Goal: Information Seeking & Learning: Learn about a topic

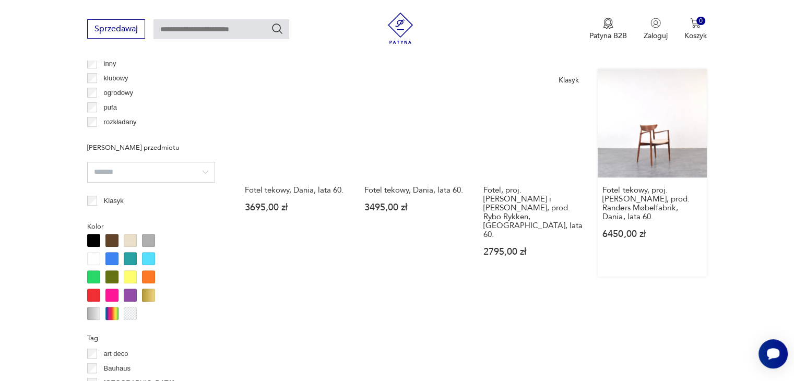
scroll to position [1059, 0]
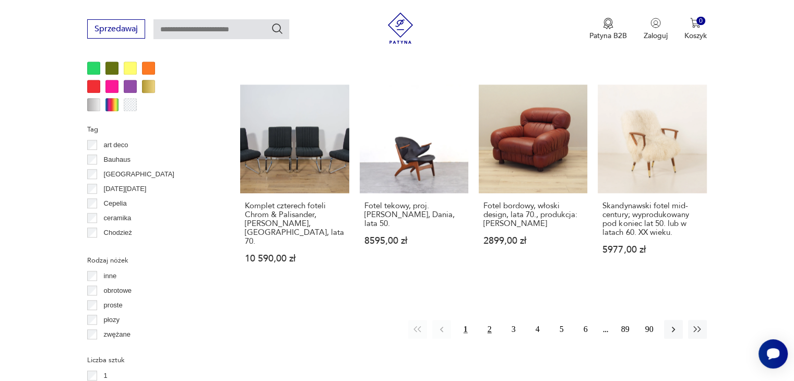
click at [484, 320] on button "2" at bounding box center [489, 329] width 19 height 19
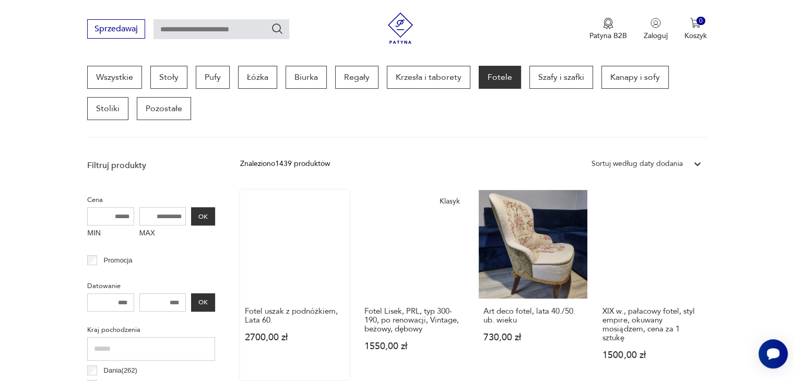
scroll to position [224, 0]
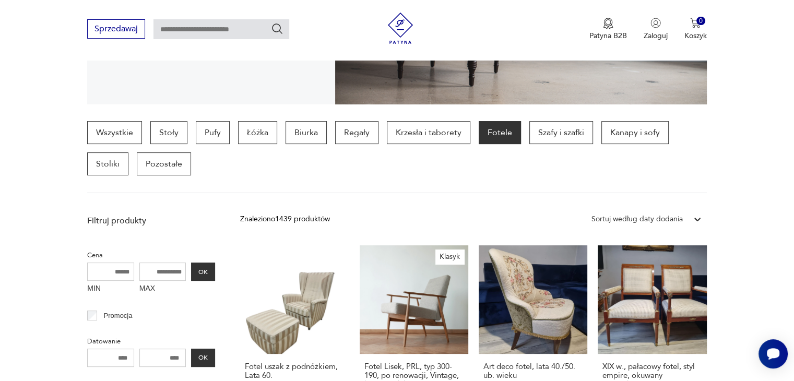
click at [167, 272] on input "MAX" at bounding box center [162, 272] width 47 height 18
type input "****"
click at [198, 269] on button "OK" at bounding box center [203, 272] width 24 height 18
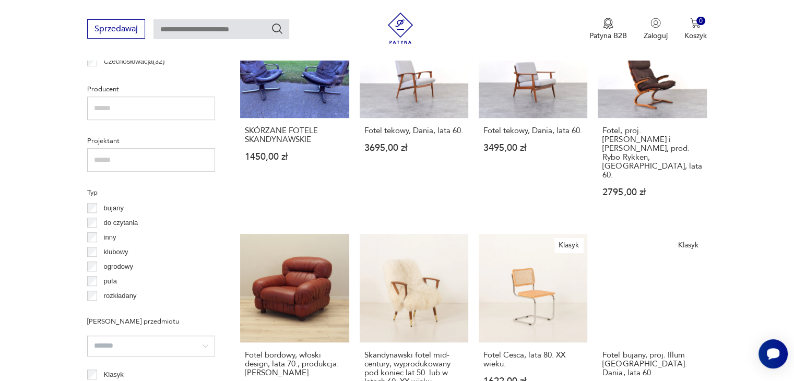
scroll to position [694, 0]
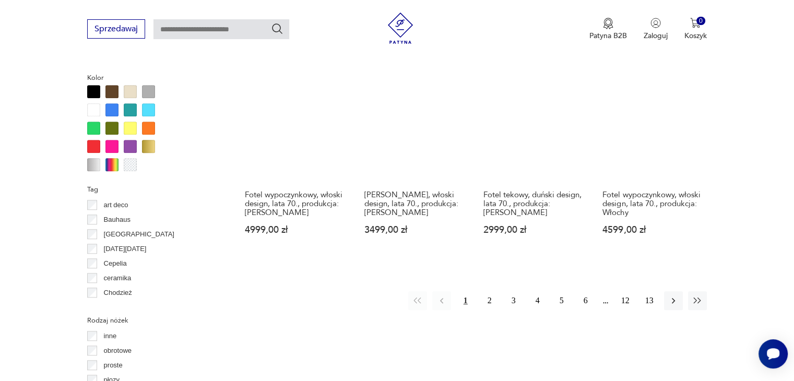
scroll to position [1059, 0]
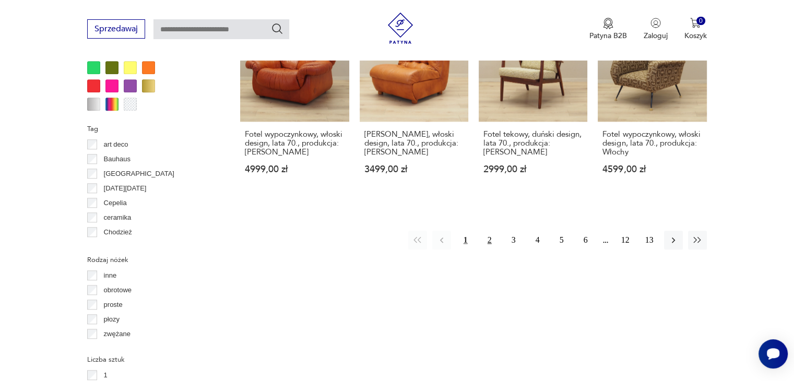
click at [491, 231] on button "2" at bounding box center [489, 240] width 19 height 19
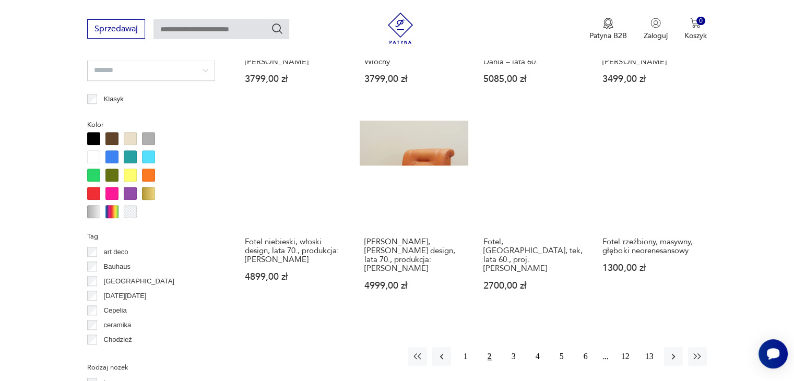
scroll to position [955, 0]
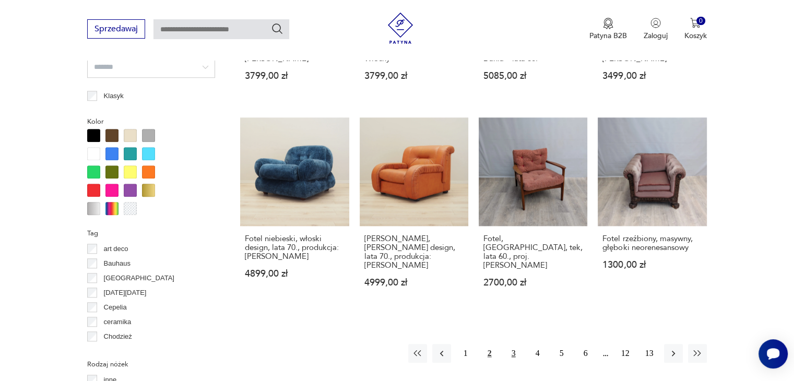
click at [512, 344] on button "3" at bounding box center [513, 353] width 19 height 19
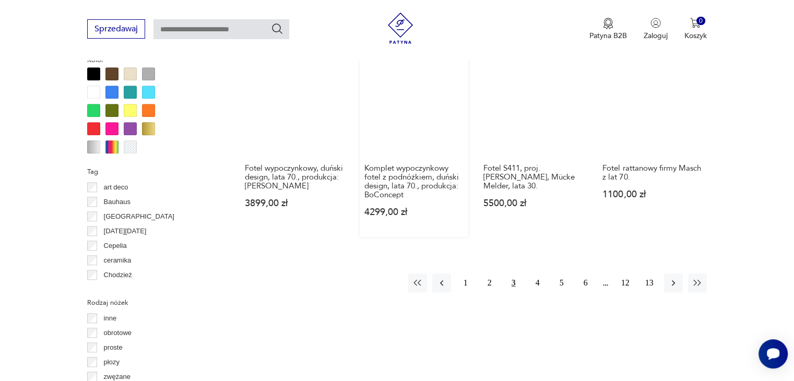
scroll to position [955, 0]
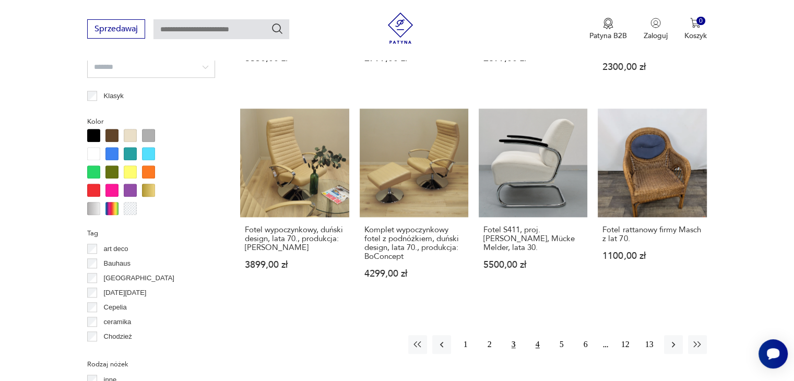
click at [535, 335] on button "4" at bounding box center [537, 344] width 19 height 19
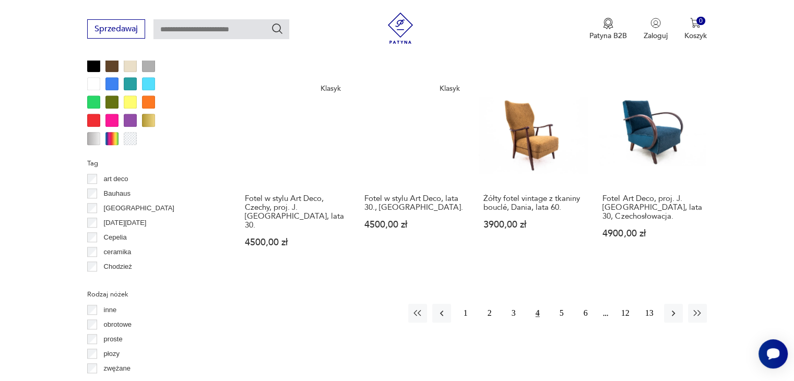
scroll to position [1112, 0]
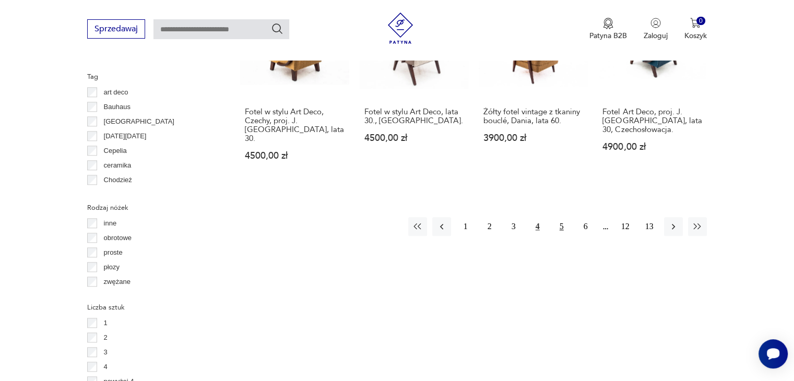
click at [562, 217] on button "5" at bounding box center [561, 226] width 19 height 19
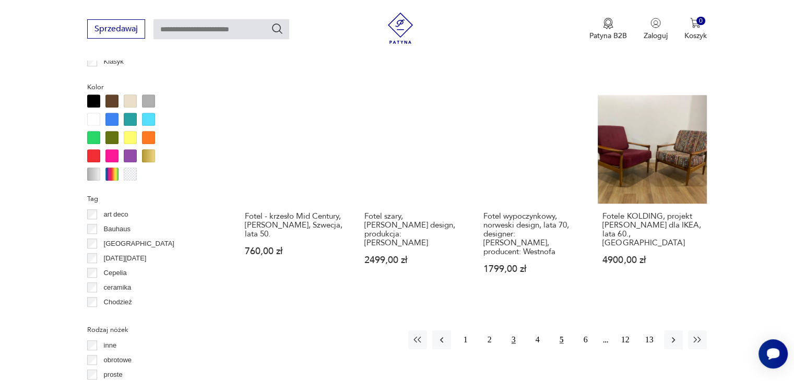
scroll to position [1007, 0]
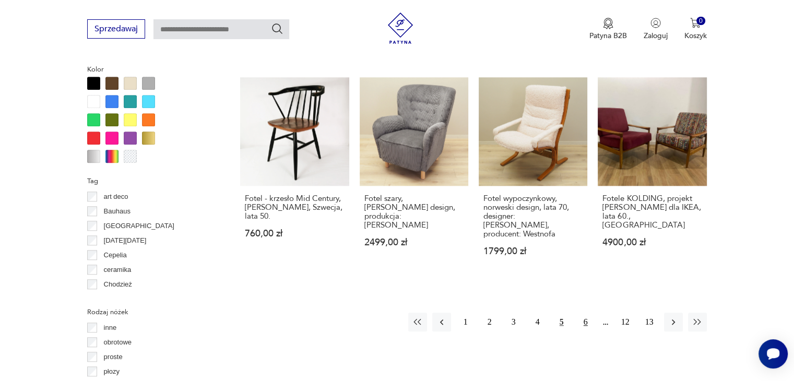
click at [585, 313] on button "6" at bounding box center [585, 322] width 19 height 19
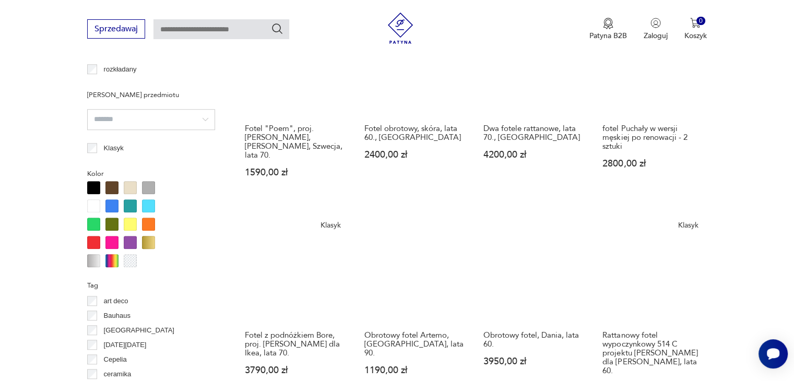
scroll to position [1059, 0]
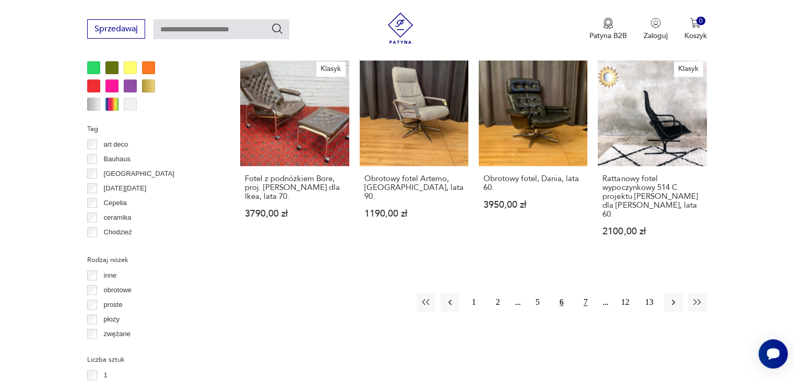
click at [586, 293] on button "7" at bounding box center [585, 302] width 19 height 19
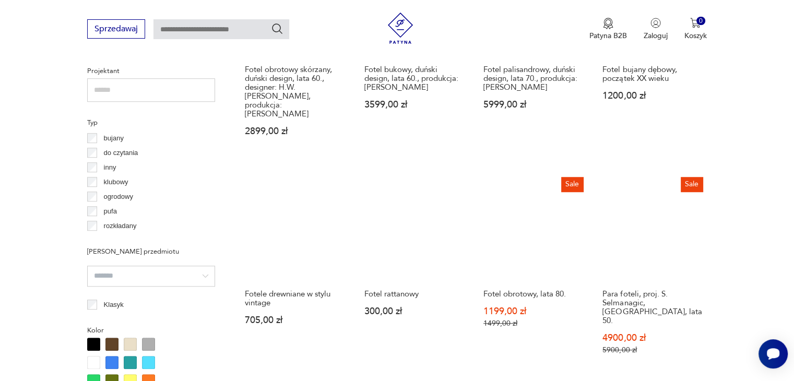
scroll to position [955, 0]
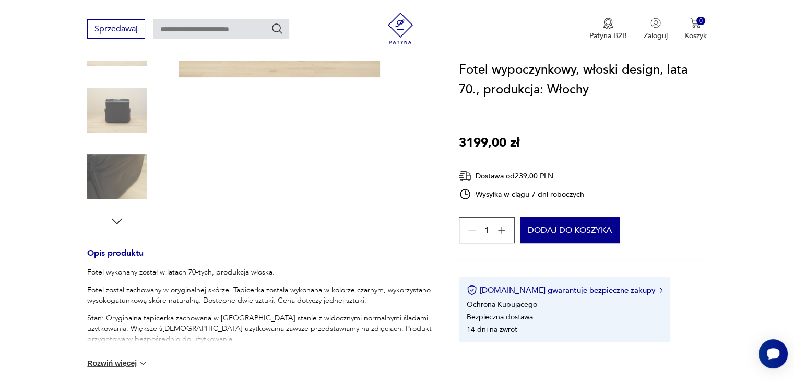
scroll to position [261, 0]
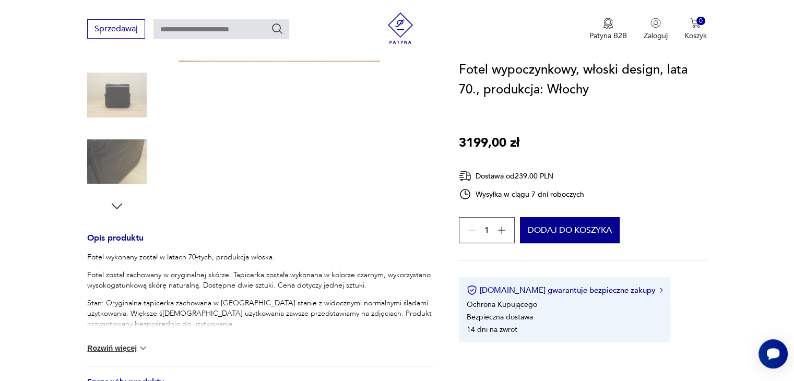
click at [124, 171] on img at bounding box center [116, 161] width 59 height 59
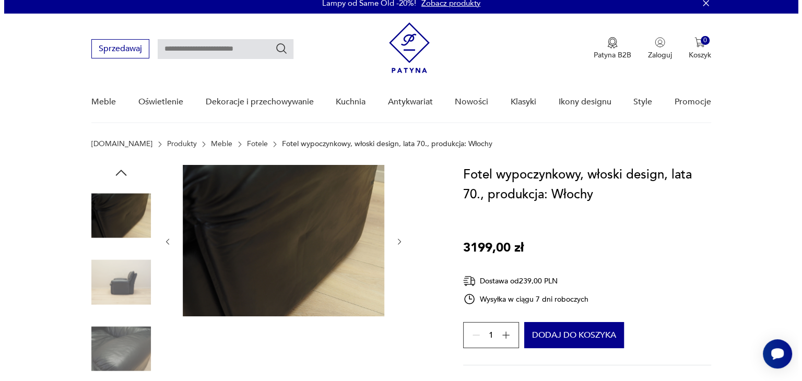
scroll to position [0, 0]
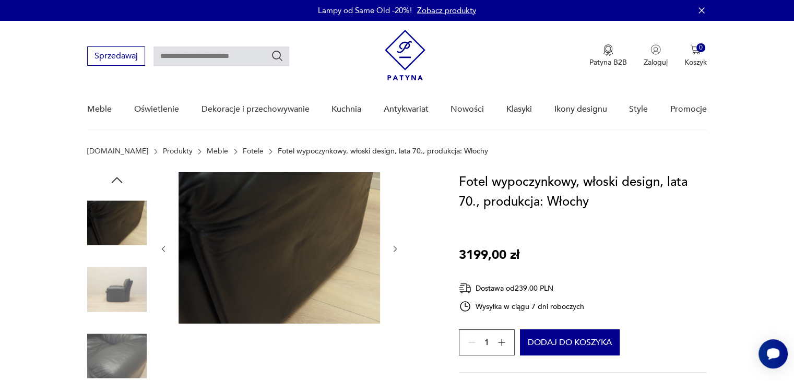
click at [263, 225] on img at bounding box center [278, 247] width 201 height 151
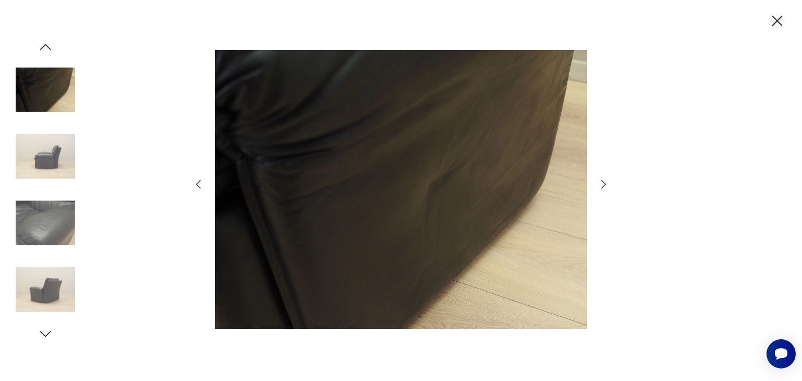
click at [37, 240] on img at bounding box center [45, 222] width 59 height 59
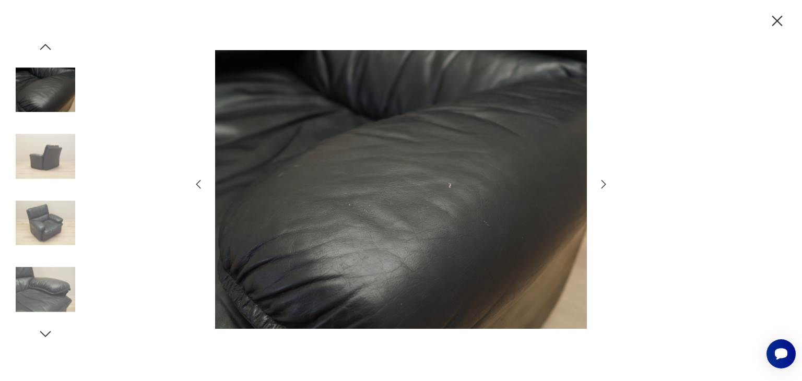
click at [49, 282] on img at bounding box center [45, 289] width 59 height 59
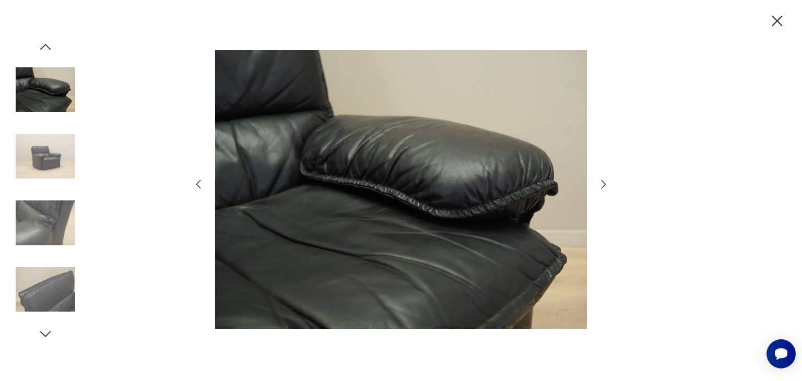
click at [49, 282] on img at bounding box center [45, 289] width 59 height 59
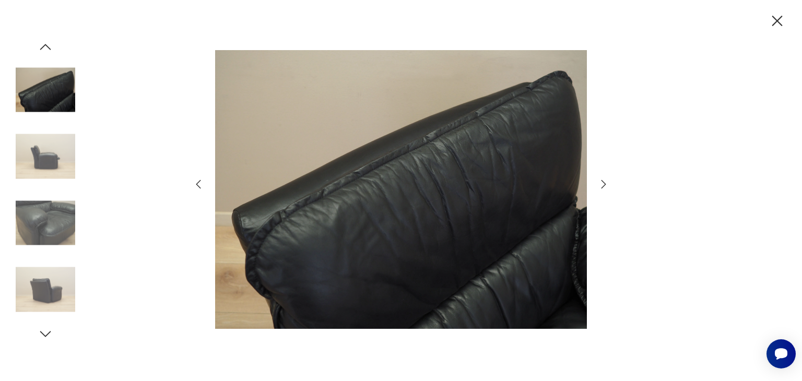
click at [49, 282] on img at bounding box center [45, 289] width 59 height 59
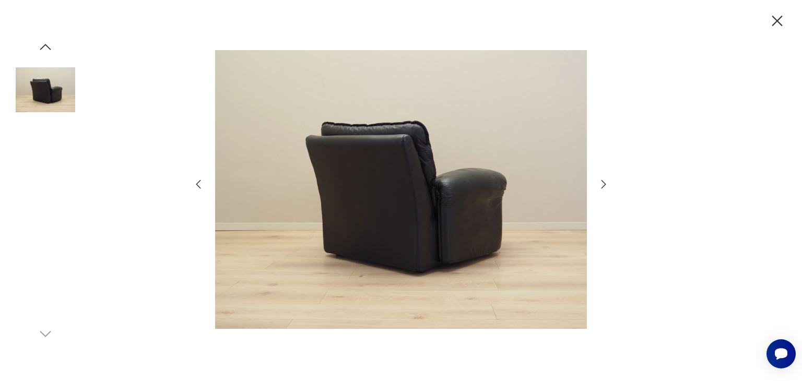
click at [49, 282] on img at bounding box center [45, 289] width 59 height 59
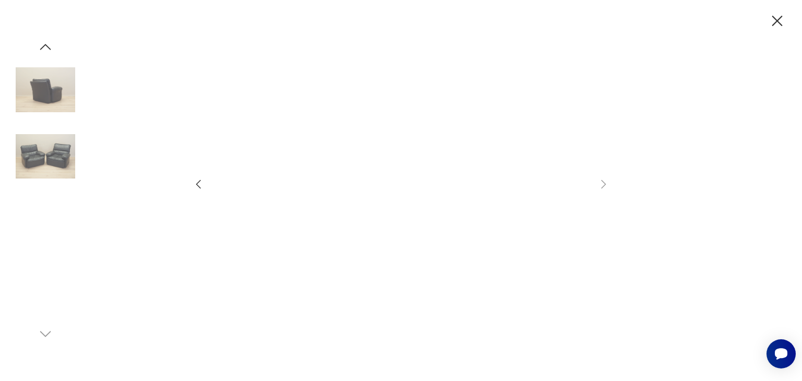
click at [61, 235] on img at bounding box center [45, 222] width 59 height 59
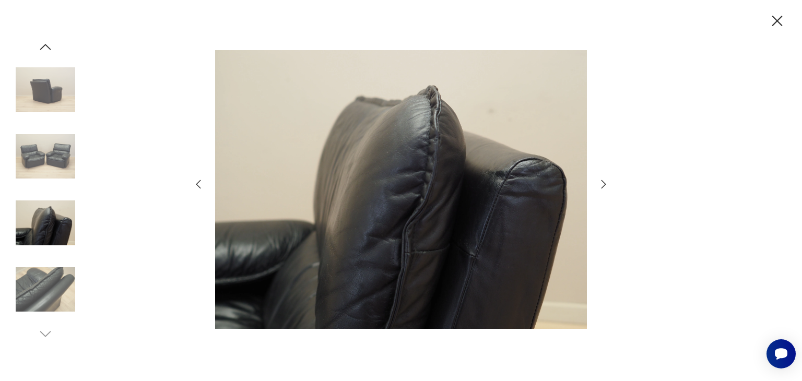
click at [42, 83] on img at bounding box center [45, 89] width 59 height 59
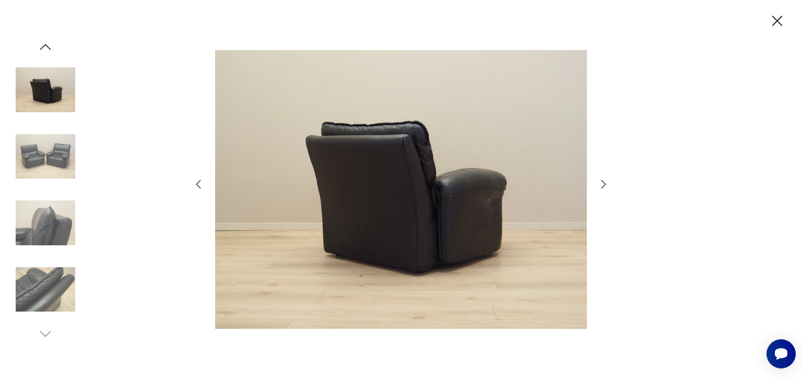
click at [44, 51] on icon "button" at bounding box center [46, 47] width 16 height 16
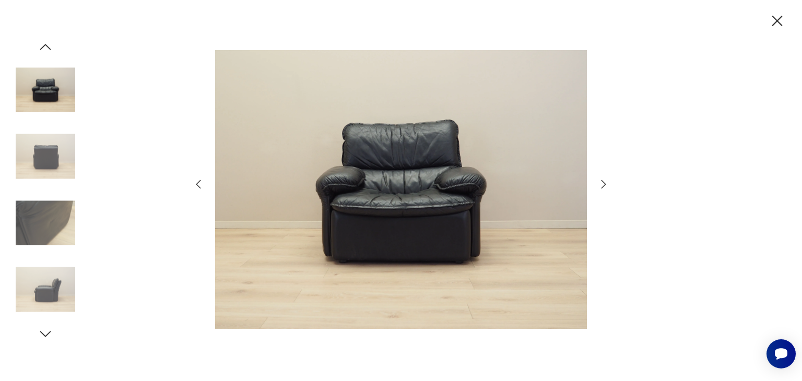
click at [44, 51] on icon "button" at bounding box center [46, 47] width 16 height 16
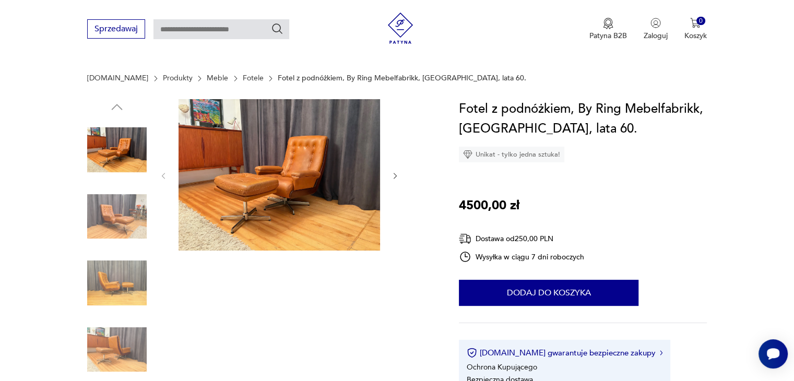
scroll to position [104, 0]
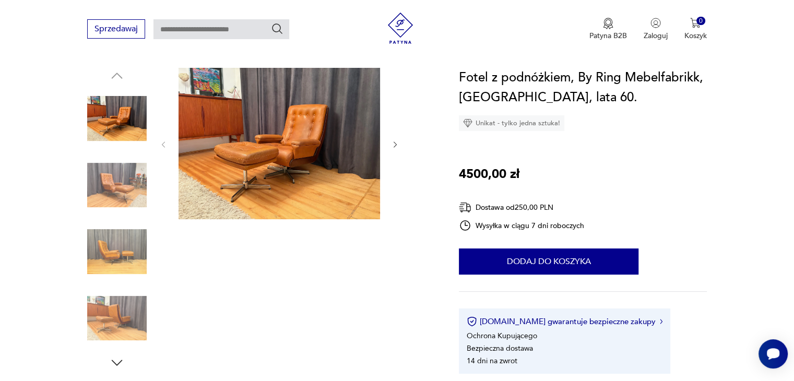
click at [256, 152] on img at bounding box center [278, 143] width 201 height 151
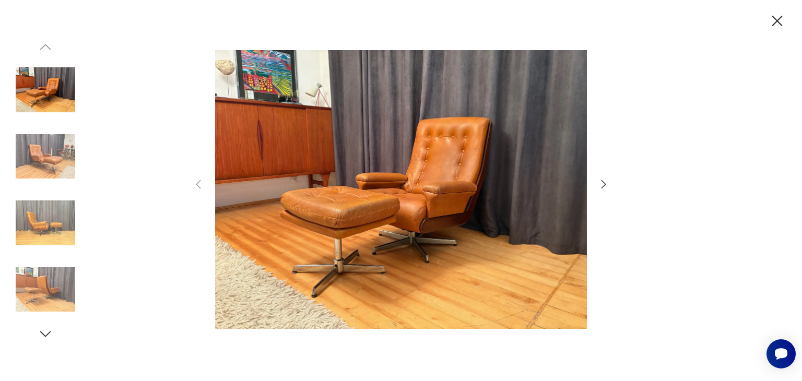
click at [599, 182] on icon "button" at bounding box center [603, 184] width 13 height 13
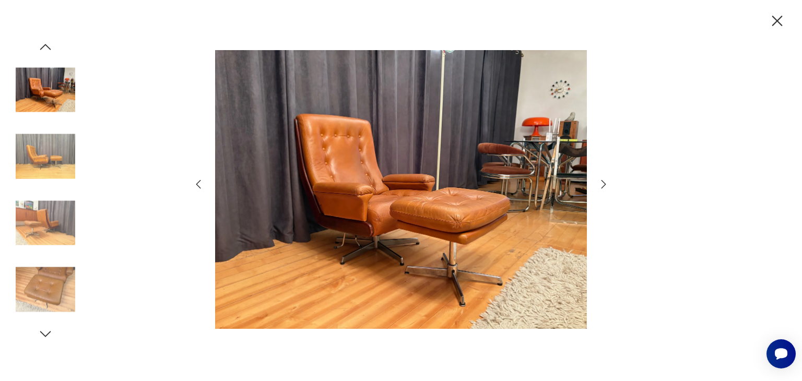
click at [599, 182] on icon "button" at bounding box center [603, 184] width 13 height 13
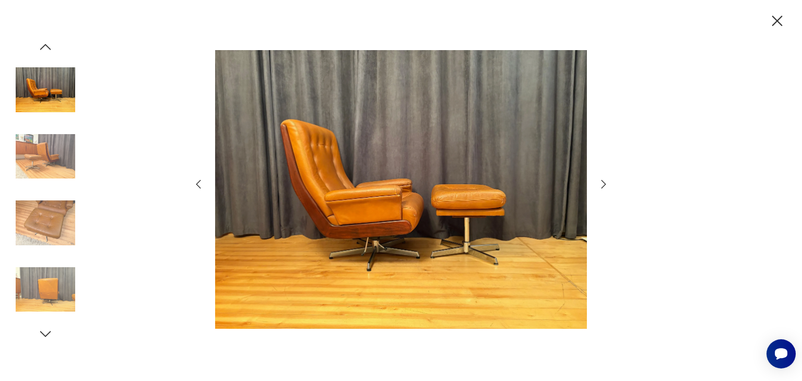
click at [599, 182] on icon "button" at bounding box center [603, 184] width 13 height 13
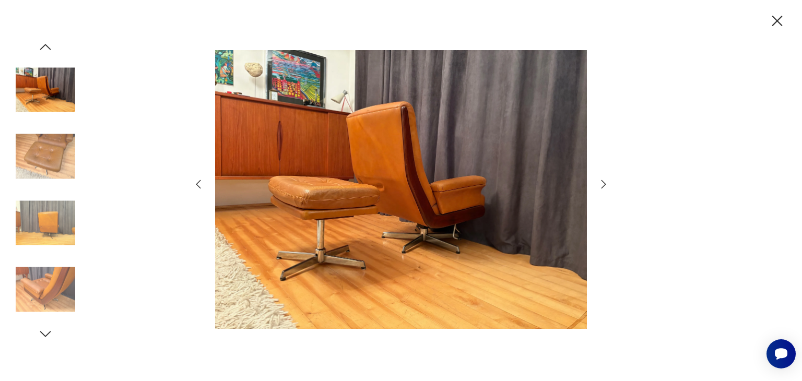
click at [599, 182] on icon "button" at bounding box center [603, 184] width 13 height 13
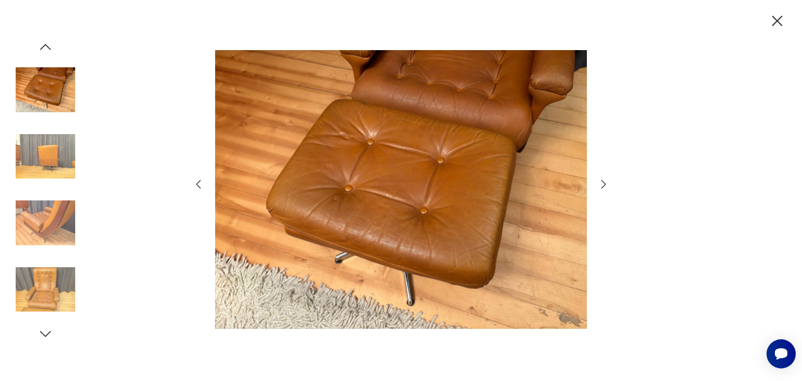
click at [599, 182] on icon "button" at bounding box center [603, 184] width 13 height 13
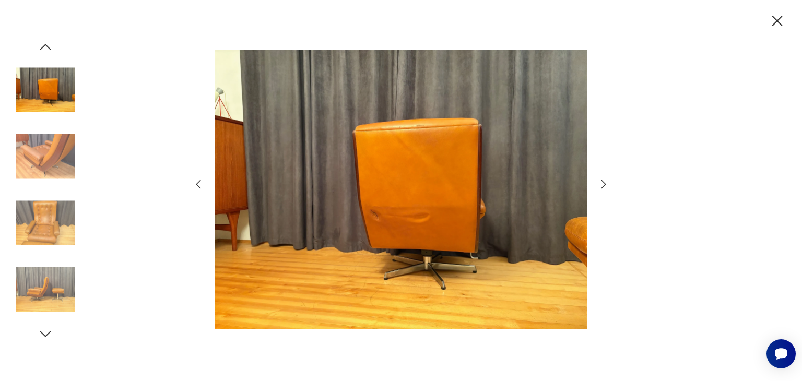
click at [599, 182] on icon "button" at bounding box center [603, 184] width 13 height 13
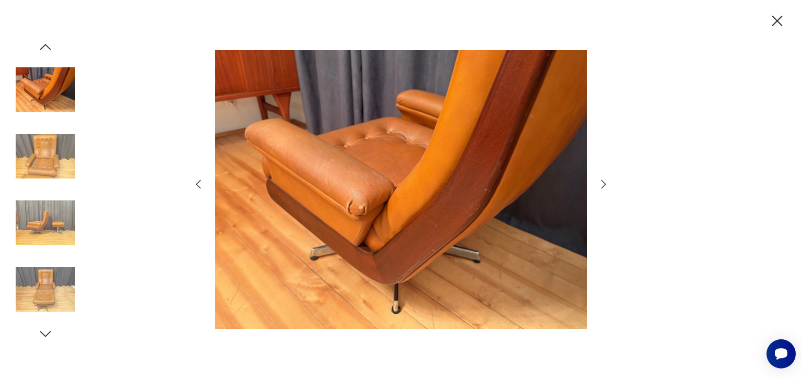
click at [599, 182] on icon "button" at bounding box center [603, 184] width 13 height 13
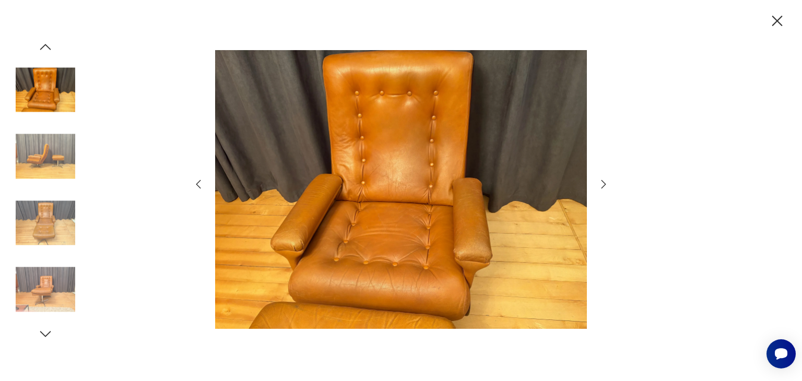
click at [599, 182] on icon "button" at bounding box center [603, 184] width 13 height 13
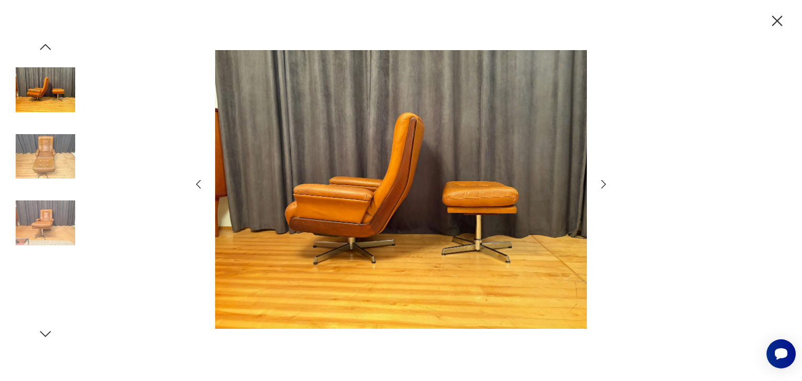
click at [599, 182] on icon "button" at bounding box center [603, 184] width 13 height 13
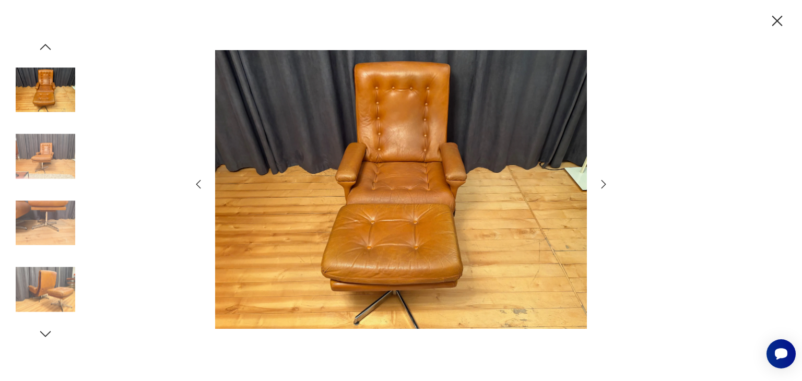
click at [599, 182] on icon "button" at bounding box center [603, 184] width 13 height 13
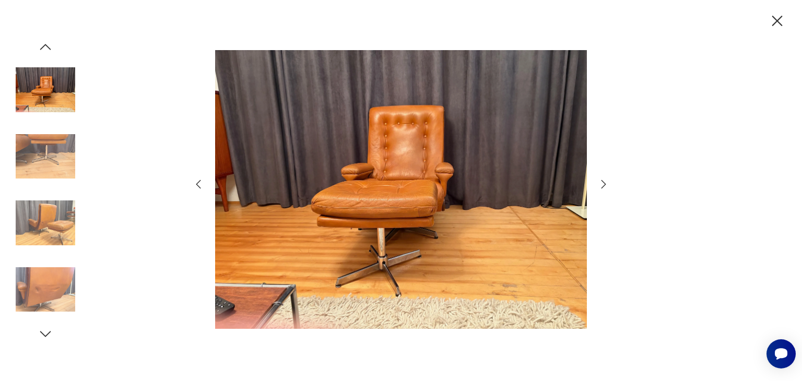
click at [603, 187] on icon "button" at bounding box center [603, 184] width 13 height 13
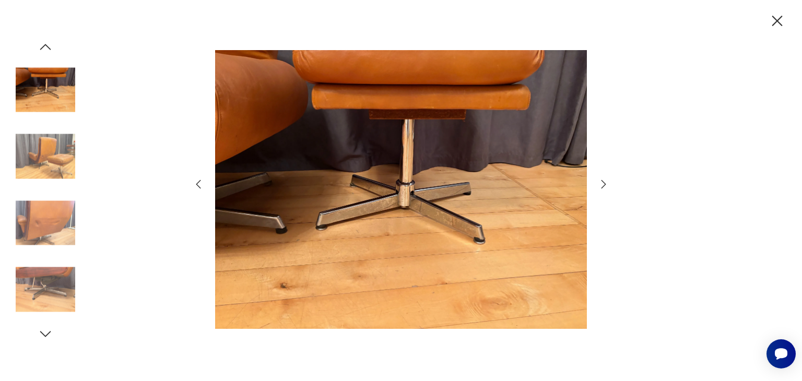
click at [603, 187] on icon "button" at bounding box center [603, 184] width 13 height 13
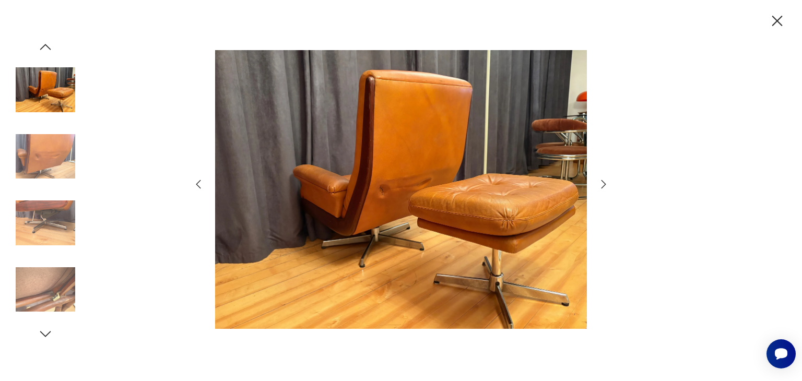
click at [602, 187] on icon "button" at bounding box center [603, 184] width 5 height 8
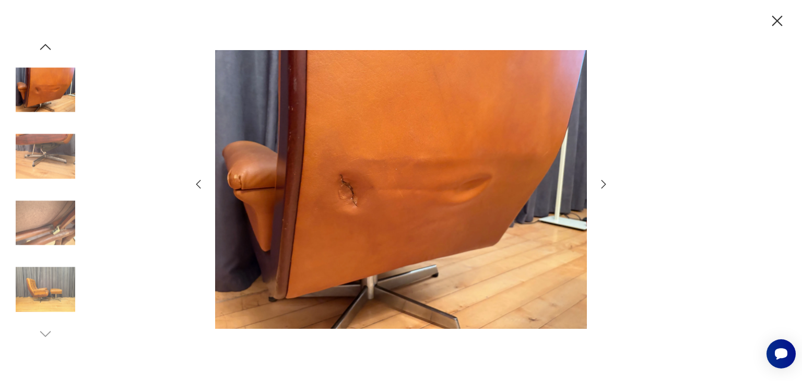
click at [602, 187] on icon "button" at bounding box center [603, 184] width 5 height 8
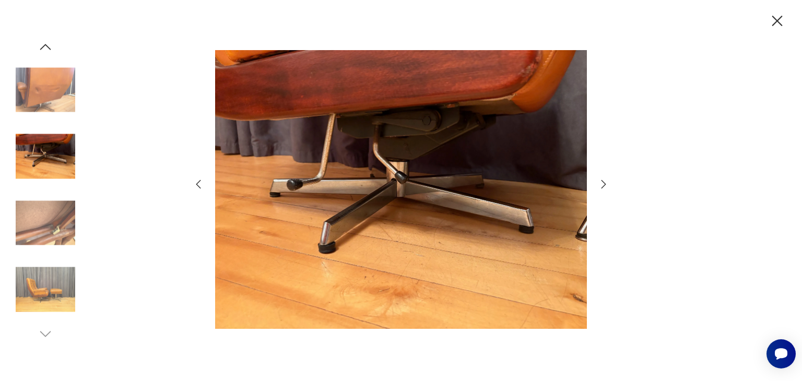
click at [602, 187] on icon "button" at bounding box center [603, 184] width 5 height 8
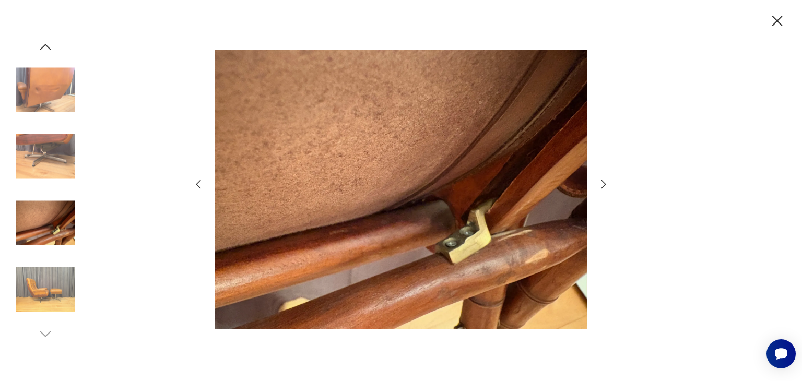
click at [602, 187] on icon "button" at bounding box center [603, 184] width 5 height 8
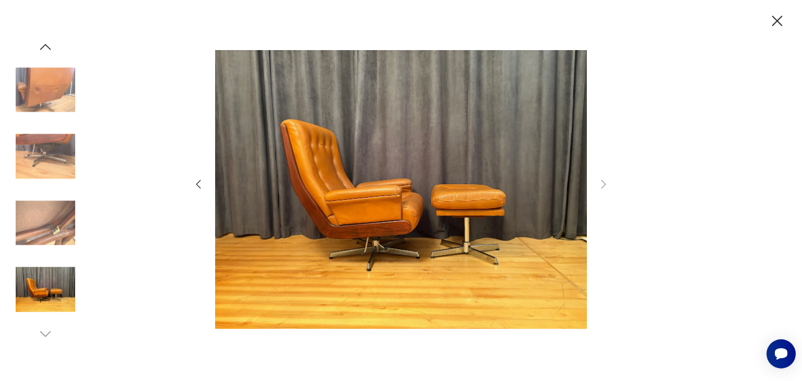
click at [777, 26] on icon "button" at bounding box center [777, 21] width 18 height 18
